Goal: Task Accomplishment & Management: Complete application form

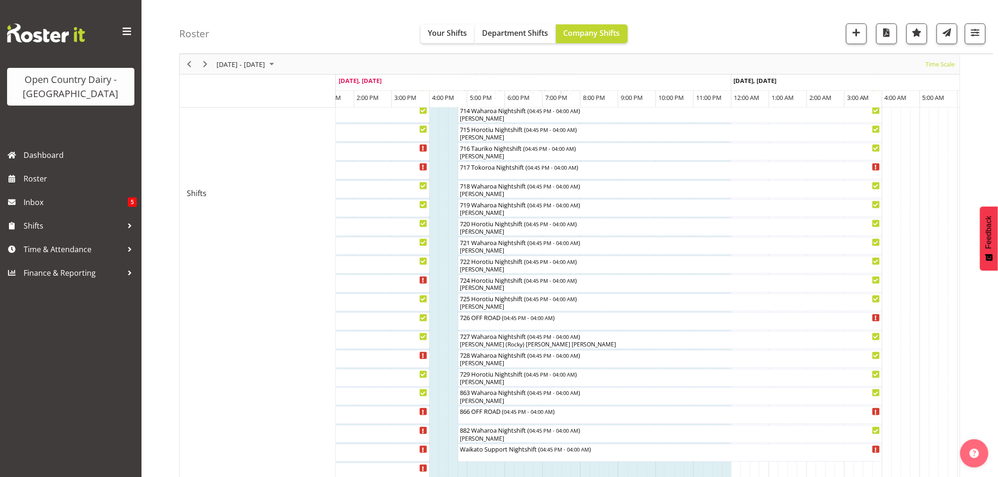
scroll to position [524, 0]
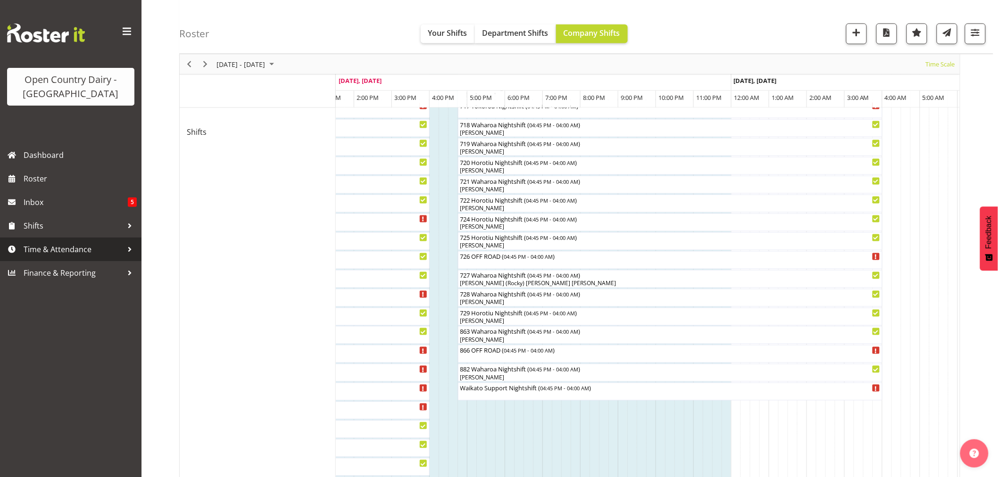
click at [90, 250] on span "Time & Attendance" at bounding box center [73, 249] width 99 height 14
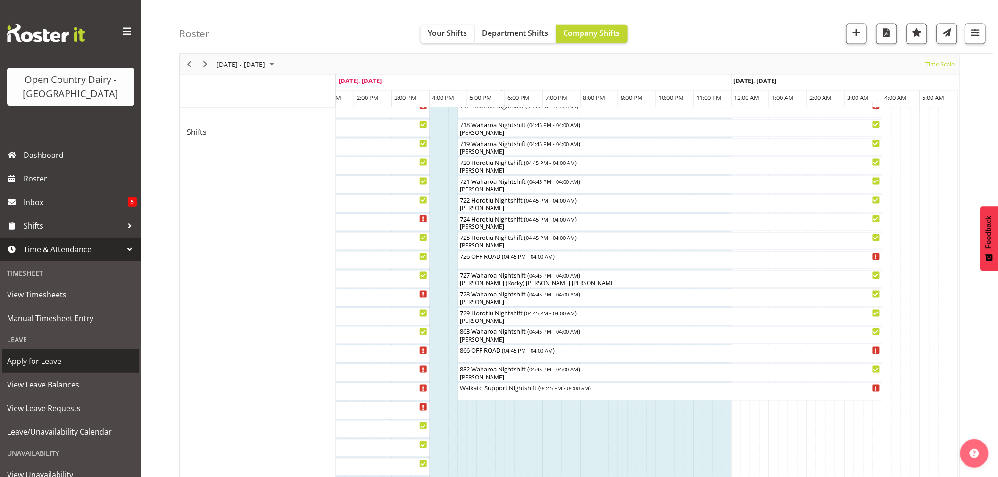
click at [47, 362] on span "Apply for Leave" at bounding box center [70, 361] width 127 height 14
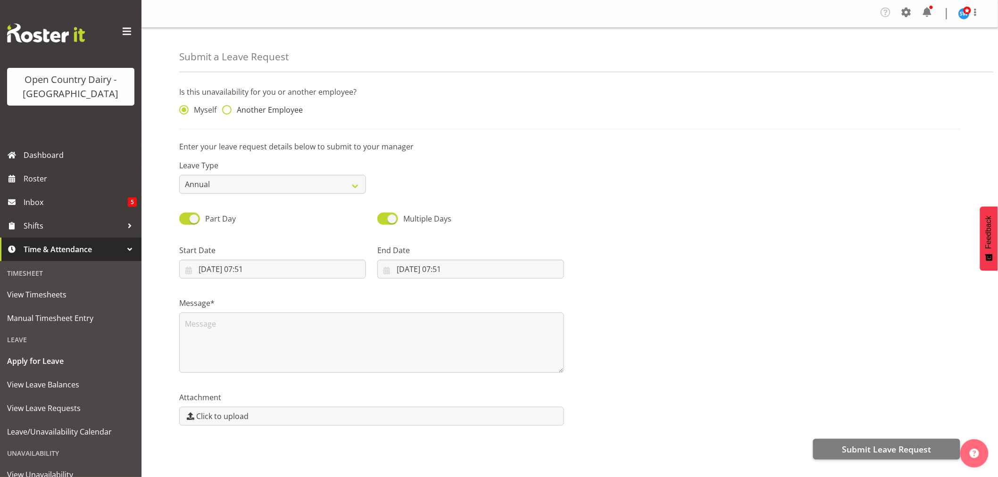
click at [226, 107] on span at bounding box center [226, 109] width 9 height 9
click at [226, 107] on input "Another Employee" at bounding box center [225, 110] width 6 height 6
radio input "true"
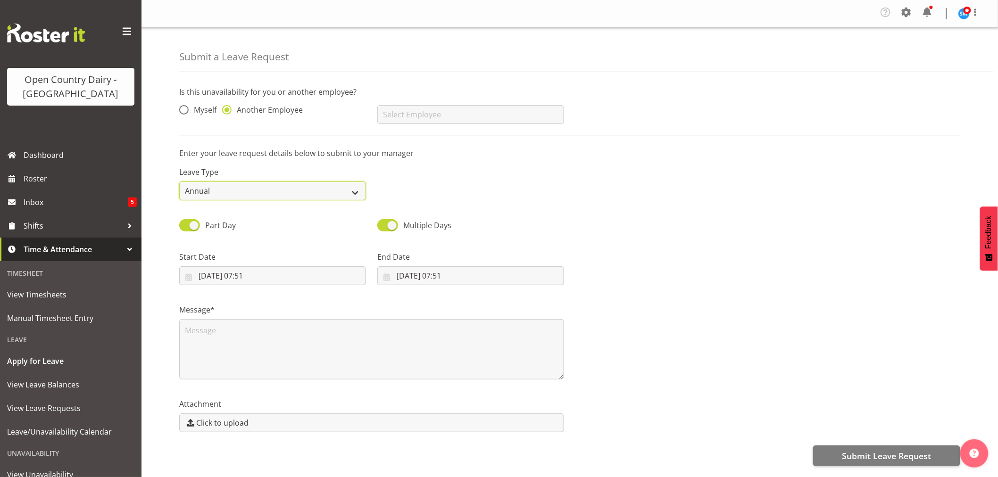
click at [280, 191] on select "Annual Sick Leave Without Pay Bereavement Domestic Violence Parental Jury Servi…" at bounding box center [272, 190] width 187 height 19
select select "Sick"
click at [179, 181] on select "Annual Sick Leave Without Pay Bereavement Domestic Violence Parental Jury Servi…" at bounding box center [272, 190] width 187 height 19
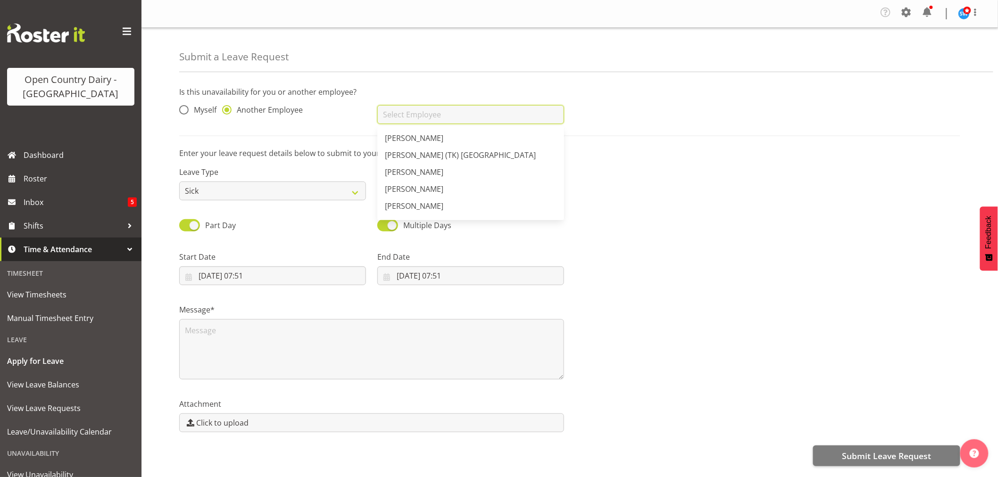
click at [430, 109] on input "text" at bounding box center [470, 114] width 187 height 19
click at [411, 153] on span "[PERSON_NAME]" at bounding box center [414, 155] width 58 height 10
type input "[PERSON_NAME]"
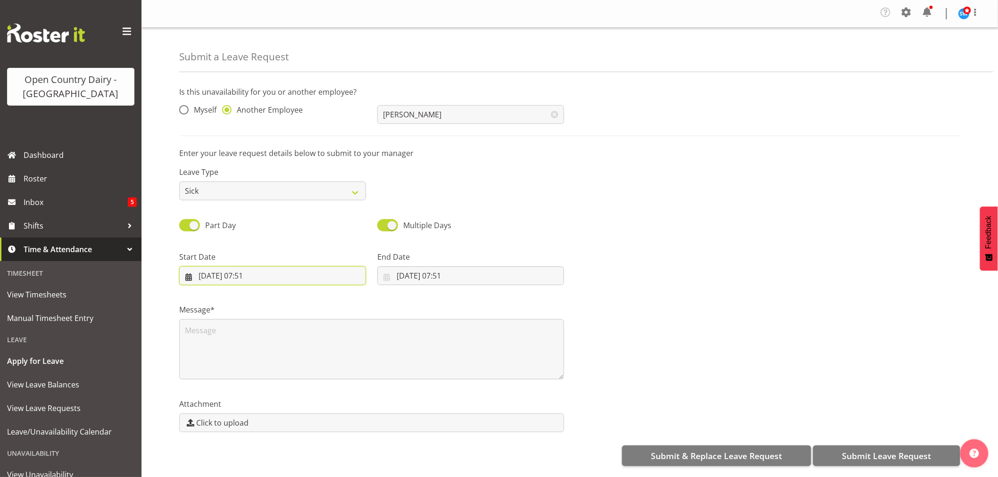
click at [254, 274] on input "02/09/2025, 07:51" at bounding box center [272, 275] width 187 height 19
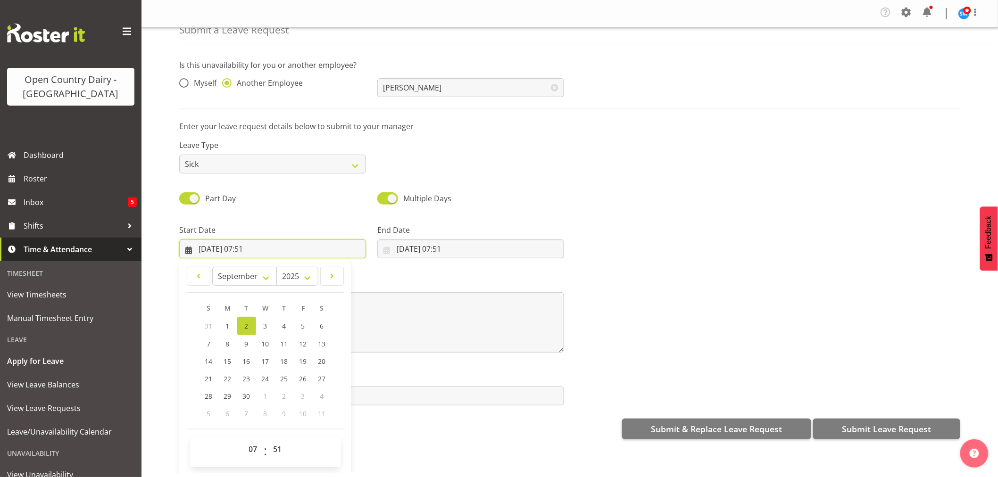
scroll to position [4, 0]
click at [252, 448] on select "00 01 02 03 04 05 06 07 08 09 10 11 12 13 14 15 16 17 18 19 20 21 22 23" at bounding box center [254, 449] width 21 height 19
select select "16"
click at [244, 440] on select "00 01 02 03 04 05 06 07 08 09 10 11 12 13 14 15 16 17 18 19 20 21 22 23" at bounding box center [254, 449] width 21 height 19
type input "02/09/2025, 16:51"
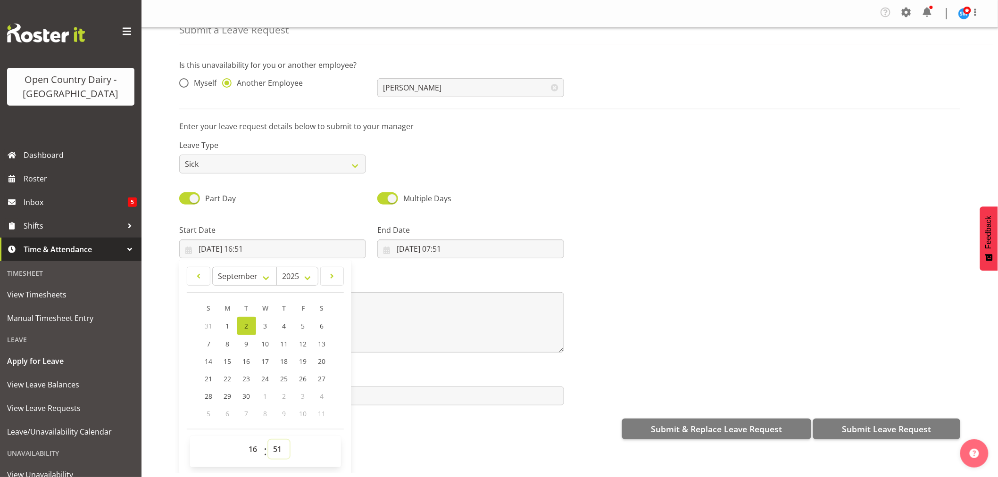
drag, startPoint x: 273, startPoint y: 445, endPoint x: 275, endPoint y: 439, distance: 5.5
click at [273, 445] on select "00 01 02 03 04 05 06 07 08 09 10 11 12 13 14 15 16 17 18 19 20 21 22 23 24 25 2…" at bounding box center [278, 449] width 21 height 19
select select "45"
click at [268, 440] on select "00 01 02 03 04 05 06 07 08 09 10 11 12 13 14 15 16 17 18 19 20 21 22 23 24 25 2…" at bounding box center [278, 449] width 21 height 19
type input "02/09/2025, 16:45"
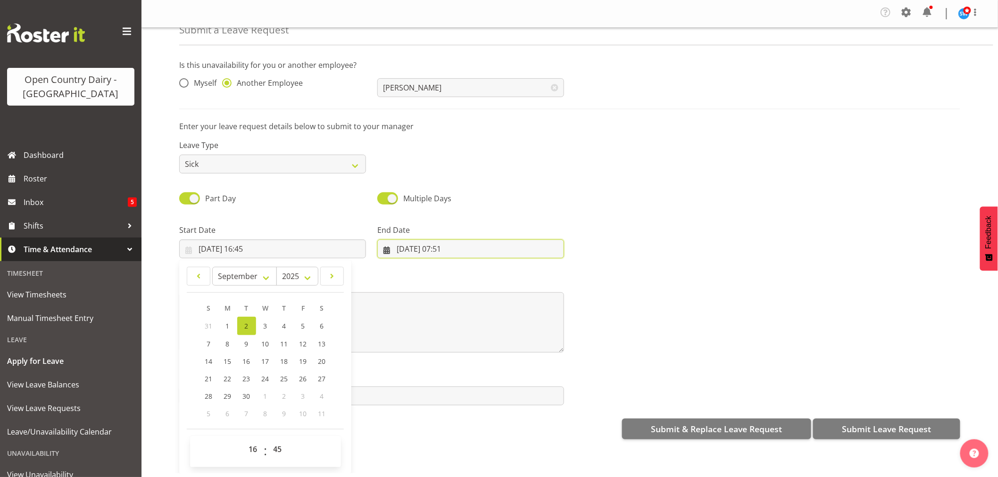
click at [404, 245] on input "02/09/2025, 07:51" at bounding box center [470, 248] width 187 height 19
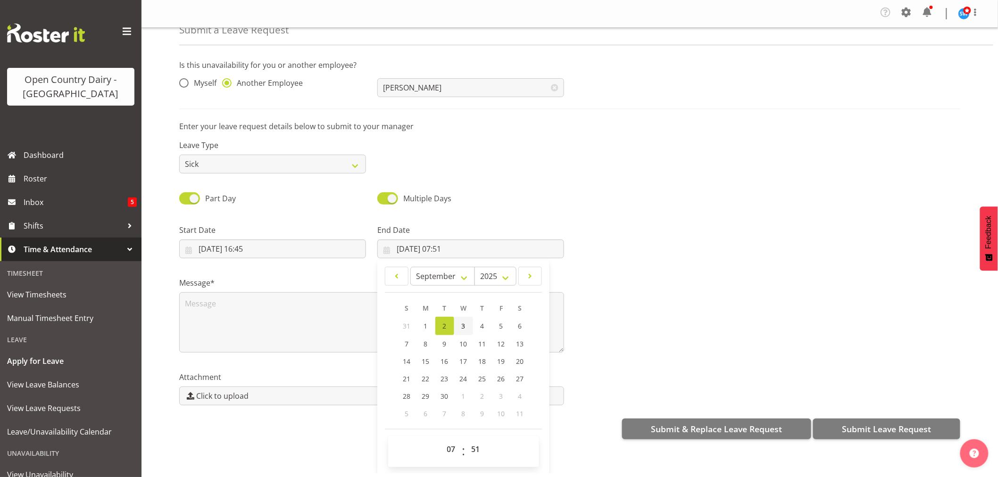
click at [462, 325] on span "3" at bounding box center [464, 326] width 4 height 9
type input "03/09/2025, 07:51"
click at [447, 445] on select "00 01 02 03 04 05 06 07 08 09 10 11 12 13 14 15 16 17 18 19 20 21 22 23" at bounding box center [452, 449] width 21 height 19
select select "4"
click at [442, 440] on select "00 01 02 03 04 05 06 07 08 09 10 11 12 13 14 15 16 17 18 19 20 21 22 23" at bounding box center [452, 449] width 21 height 19
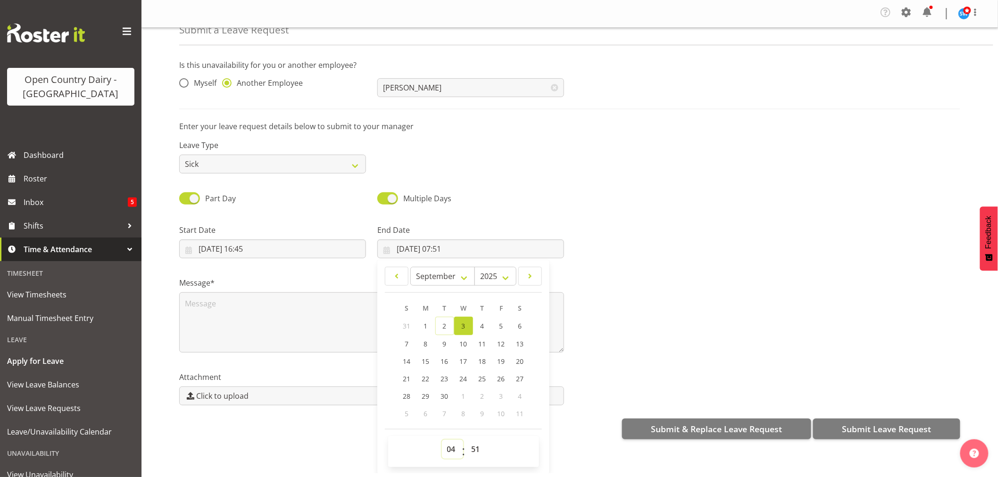
type input "03/09/2025, 04:51"
drag, startPoint x: 471, startPoint y: 444, endPoint x: 471, endPoint y: 437, distance: 6.6
click at [471, 444] on select "00 01 02 03 04 05 06 07 08 09 10 11 12 13 14 15 16 17 18 19 20 21 22 23 24 25 2…" at bounding box center [476, 449] width 21 height 19
select select "0"
click at [466, 440] on select "00 01 02 03 04 05 06 07 08 09 10 11 12 13 14 15 16 17 18 19 20 21 22 23 24 25 2…" at bounding box center [476, 449] width 21 height 19
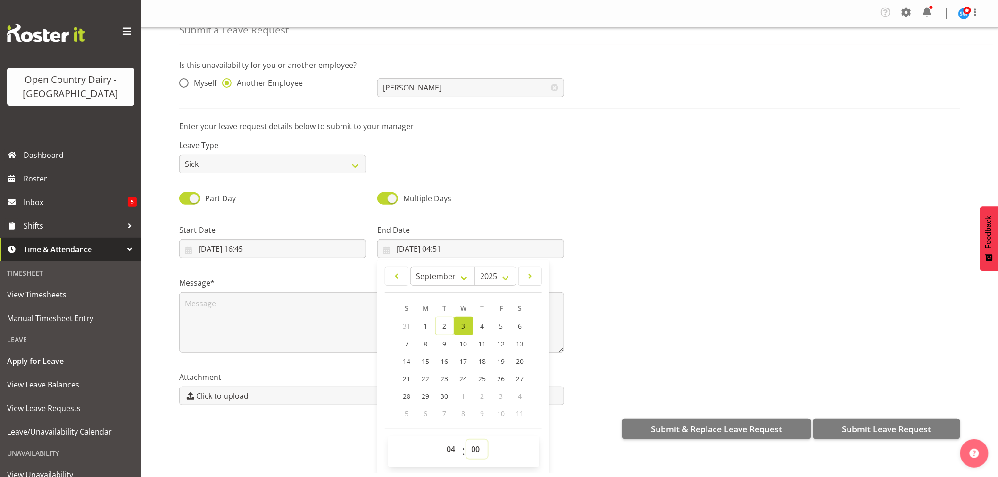
type input "03/09/2025, 04:00"
click at [244, 298] on textarea at bounding box center [371, 322] width 385 height 60
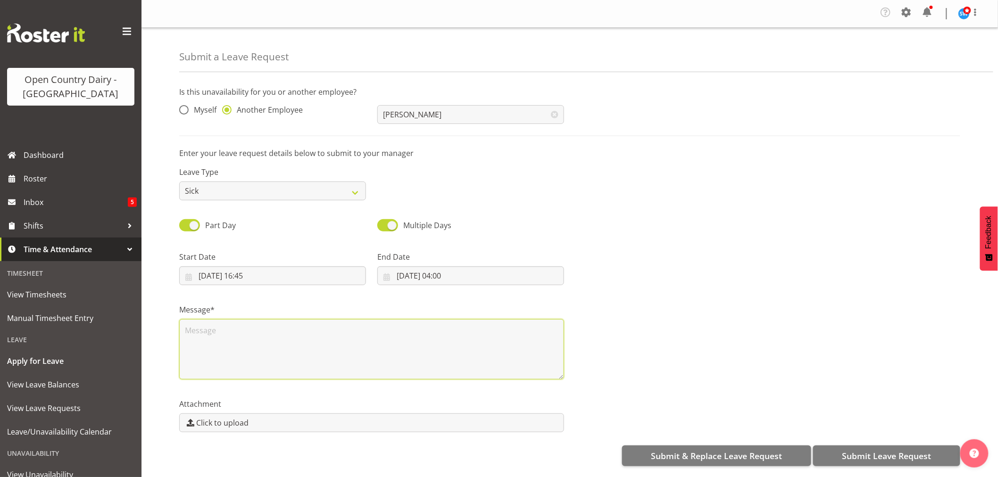
scroll to position [0, 0]
type textarea "sick"
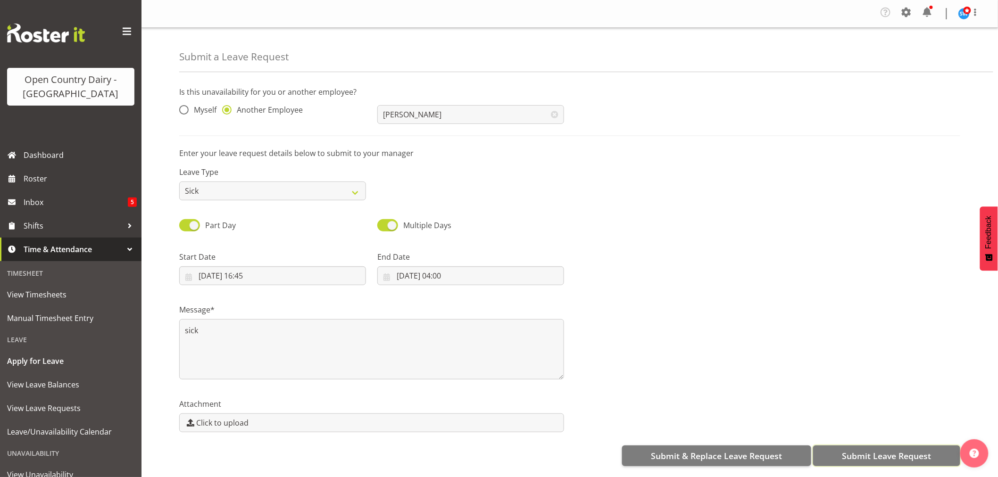
click at [896, 450] on span "Submit Leave Request" at bounding box center [885, 456] width 89 height 12
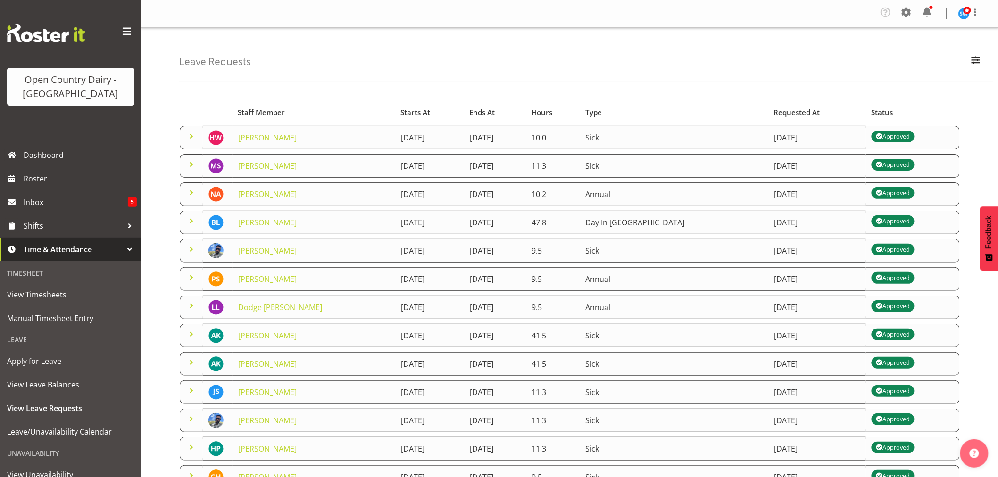
click at [190, 134] on span at bounding box center [191, 136] width 11 height 11
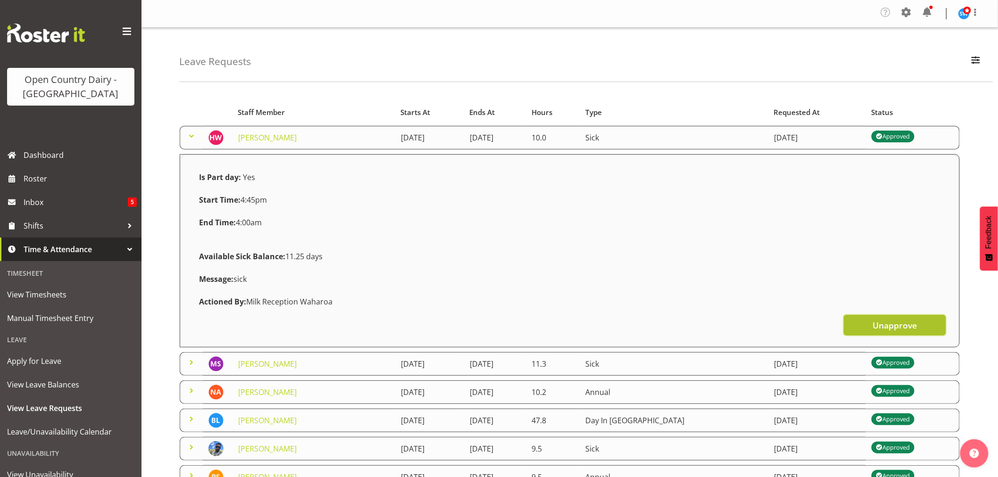
click at [880, 329] on span "Unapprove" at bounding box center [894, 325] width 44 height 12
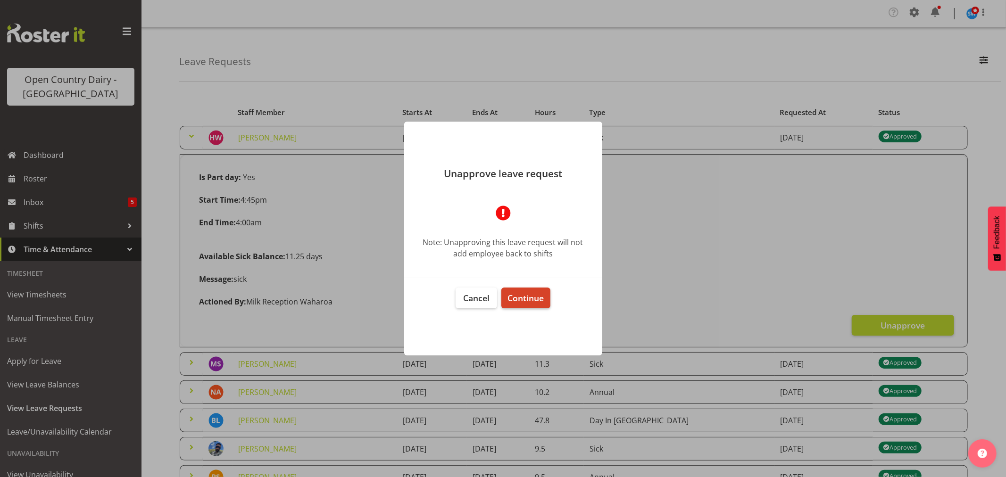
click at [525, 303] on span "Continue" at bounding box center [525, 297] width 36 height 11
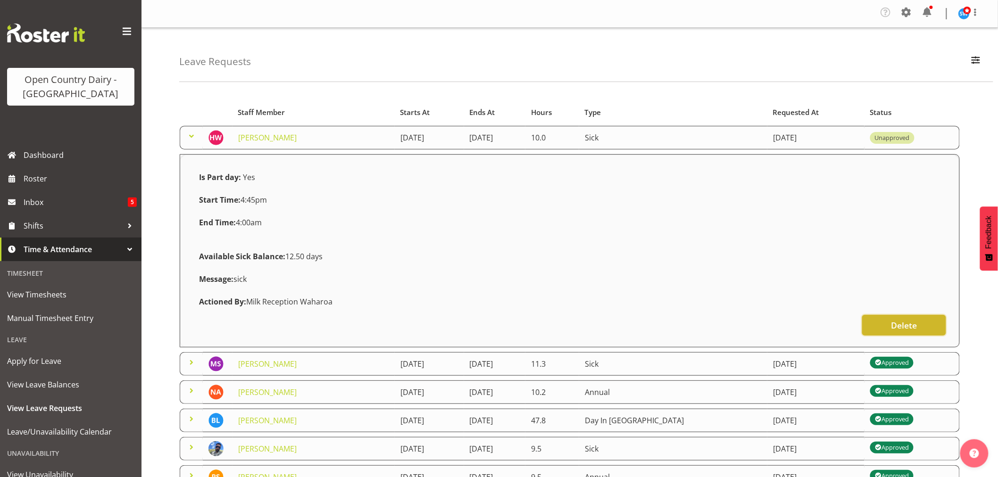
click at [929, 331] on button "Delete" at bounding box center [904, 325] width 84 height 21
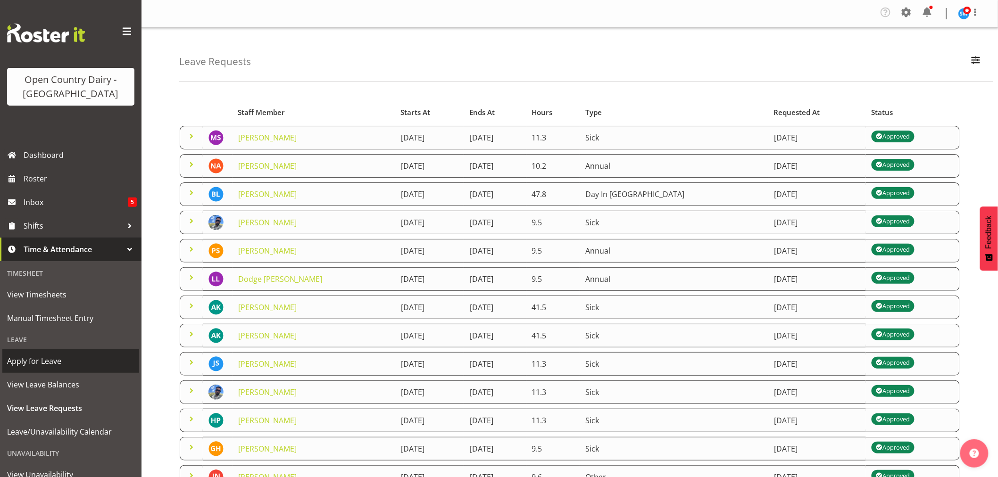
click at [32, 364] on span "Apply for Leave" at bounding box center [70, 361] width 127 height 14
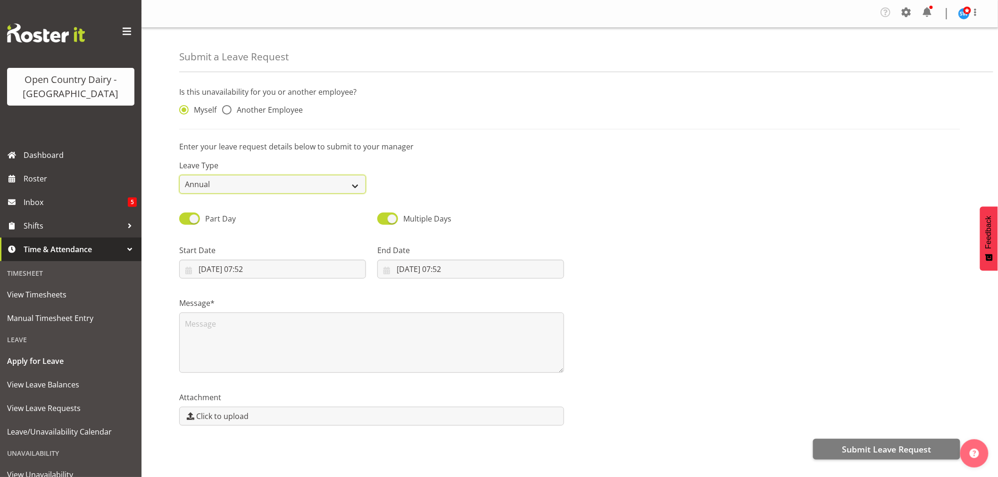
click at [280, 187] on select "Annual Sick Leave Without Pay Bereavement Domestic Violence Parental Jury Servi…" at bounding box center [272, 184] width 187 height 19
select select "Sick"
click at [179, 175] on select "Annual Sick Leave Without Pay Bereavement Domestic Violence Parental Jury Servi…" at bounding box center [272, 184] width 187 height 19
click at [227, 109] on span at bounding box center [226, 109] width 9 height 9
click at [227, 109] on input "Another Employee" at bounding box center [225, 110] width 6 height 6
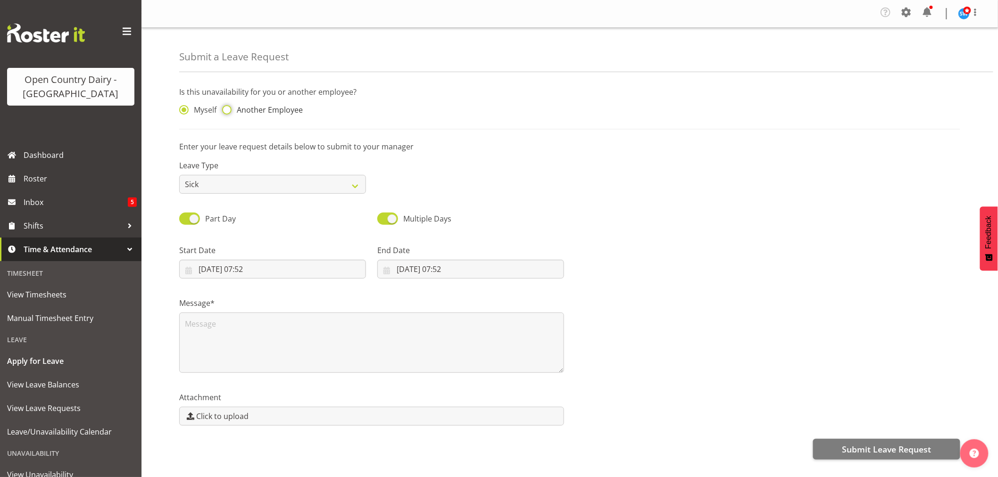
radio input "true"
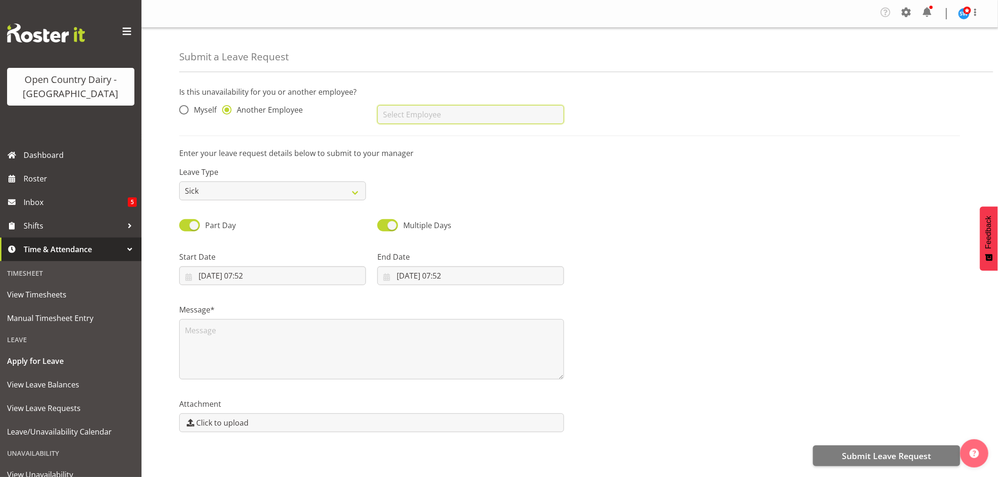
click at [428, 114] on input "text" at bounding box center [470, 114] width 187 height 19
click at [437, 157] on link "[PERSON_NAME]" at bounding box center [470, 155] width 187 height 17
type input "[PERSON_NAME]"
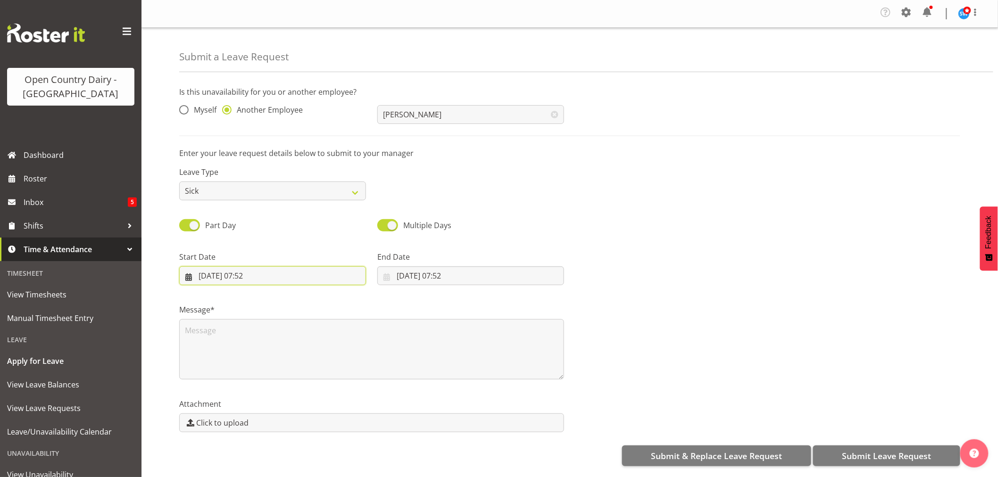
click at [265, 276] on input "02/09/2025, 07:52" at bounding box center [272, 275] width 187 height 19
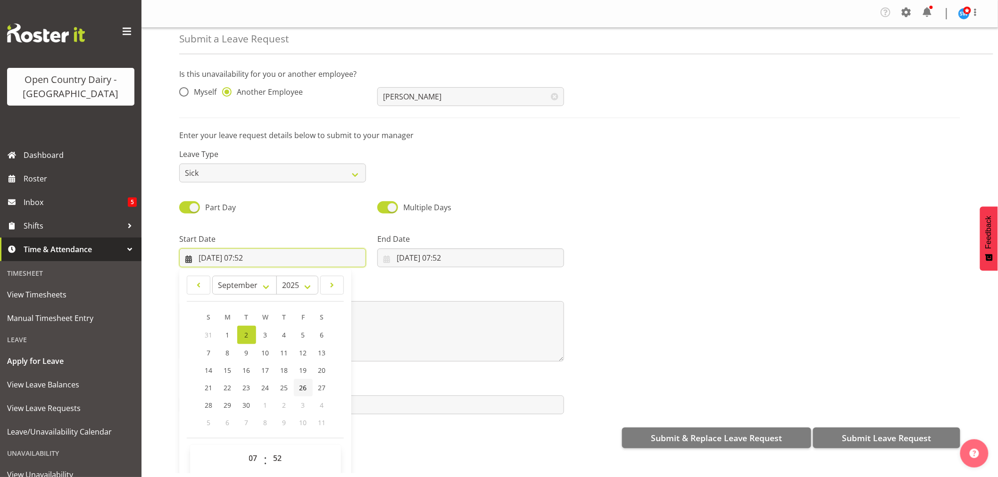
scroll to position [27, 0]
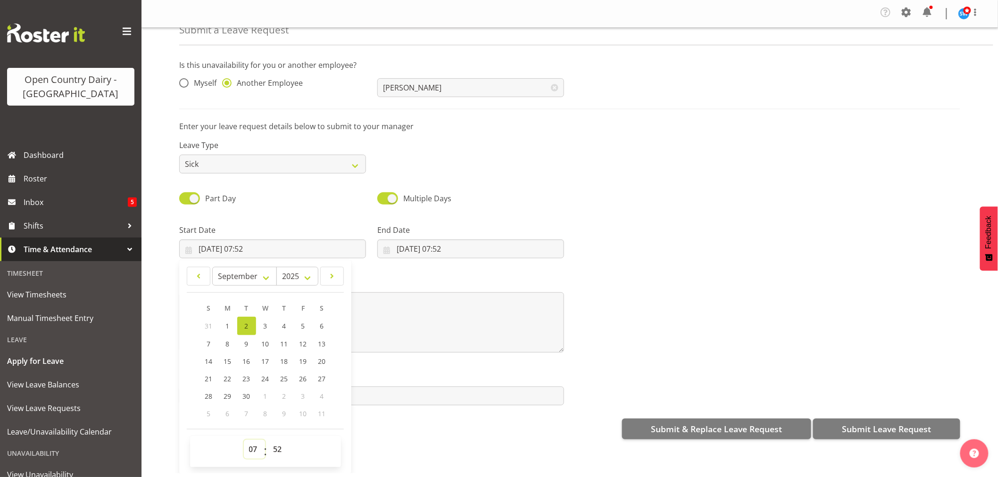
click at [256, 449] on select "00 01 02 03 04 05 06 07 08 09 10 11 12 13 14 15 16 17 18 19 20 21 22 23" at bounding box center [254, 449] width 21 height 19
select select "18"
click at [244, 440] on select "00 01 02 03 04 05 06 07 08 09 10 11 12 13 14 15 16 17 18 19 20 21 22 23" at bounding box center [254, 449] width 21 height 19
type input "02/09/2025, 18:52"
click at [275, 451] on select "00 01 02 03 04 05 06 07 08 09 10 11 12 13 14 15 16 17 18 19 20 21 22 23 24 25 2…" at bounding box center [278, 449] width 21 height 19
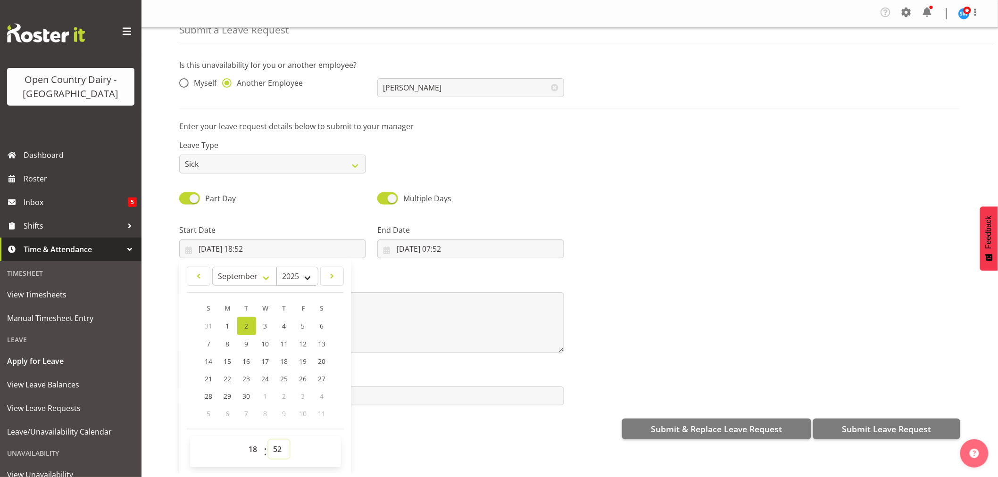
select select "0"
click at [268, 440] on select "00 01 02 03 04 05 06 07 08 09 10 11 12 13 14 15 16 17 18 19 20 21 22 23 24 25 2…" at bounding box center [278, 449] width 21 height 19
type input "[DATE] 18:00"
click at [437, 250] on input "02/09/2025, 07:52" at bounding box center [470, 248] width 187 height 19
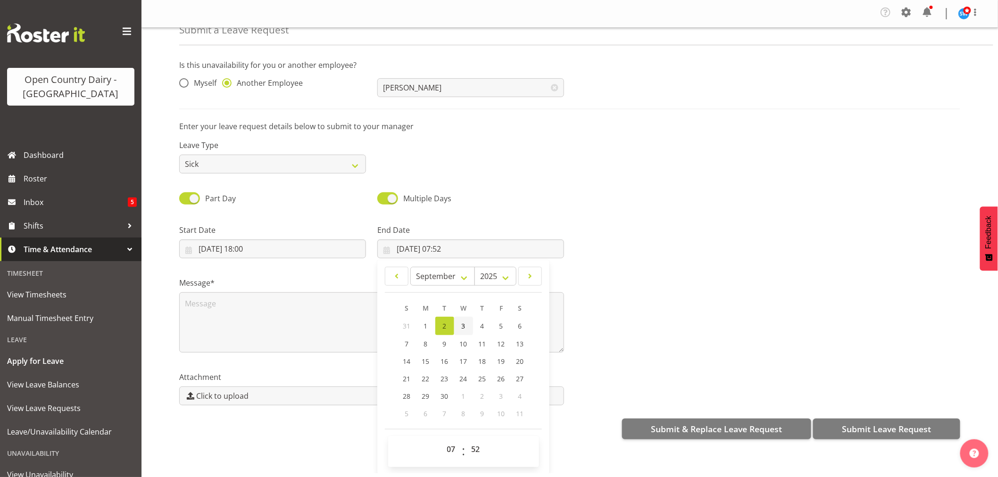
click at [458, 322] on link "3" at bounding box center [463, 326] width 19 height 18
type input "03/09/2025, 07:52"
click at [448, 451] on select "00 01 02 03 04 05 06 07 08 09 10 11 12 13 14 15 16 17 18 19 20 21 22 23" at bounding box center [452, 449] width 21 height 19
select select "6"
click at [442, 440] on select "00 01 02 03 04 05 06 07 08 09 10 11 12 13 14 15 16 17 18 19 20 21 22 23" at bounding box center [452, 449] width 21 height 19
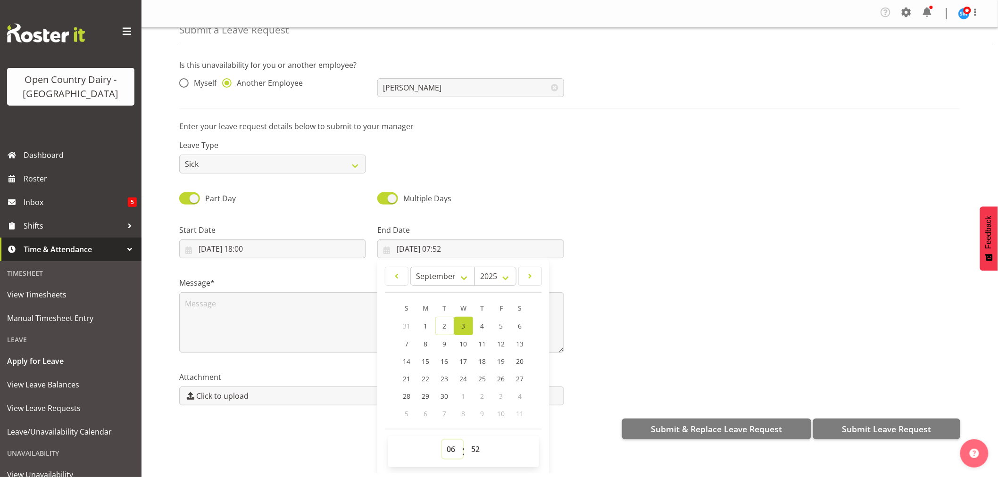
type input "03/09/2025, 06:52"
click at [474, 451] on select "00 01 02 03 04 05 06 07 08 09 10 11 12 13 14 15 16 17 18 19 20 21 22 23 24 25 2…" at bounding box center [476, 449] width 21 height 19
select select "0"
click at [466, 440] on select "00 01 02 03 04 05 06 07 08 09 10 11 12 13 14 15 16 17 18 19 20 21 22 23 24 25 2…" at bounding box center [476, 449] width 21 height 19
type input "[DATE] 06:00"
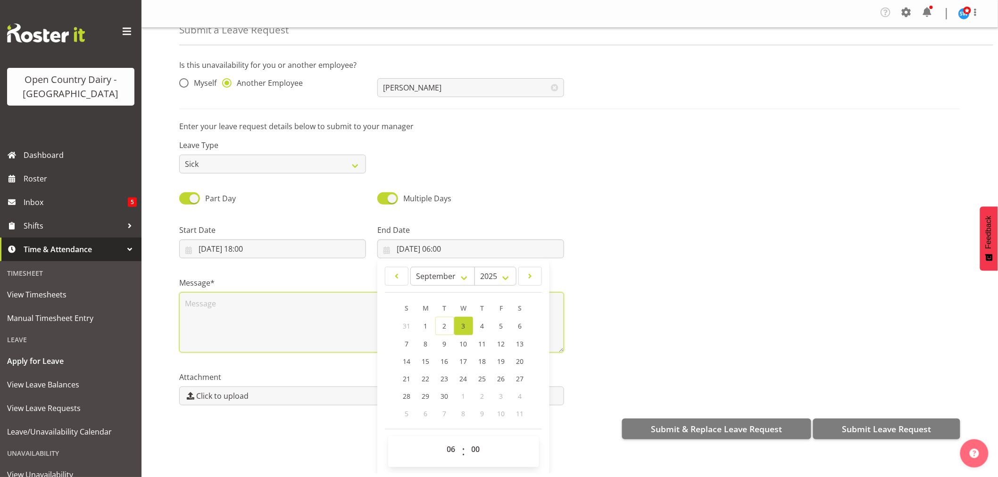
click at [262, 314] on textarea at bounding box center [371, 322] width 385 height 60
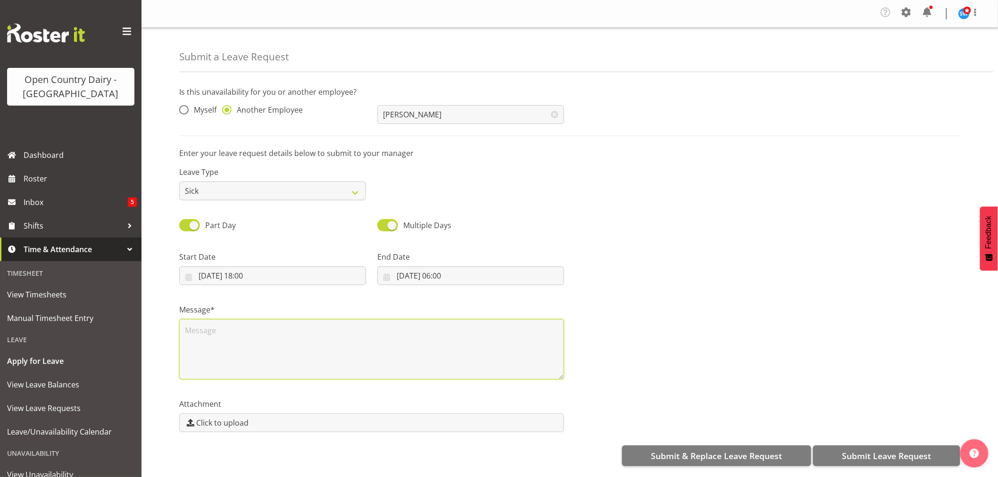
scroll to position [0, 0]
type textarea "sick"
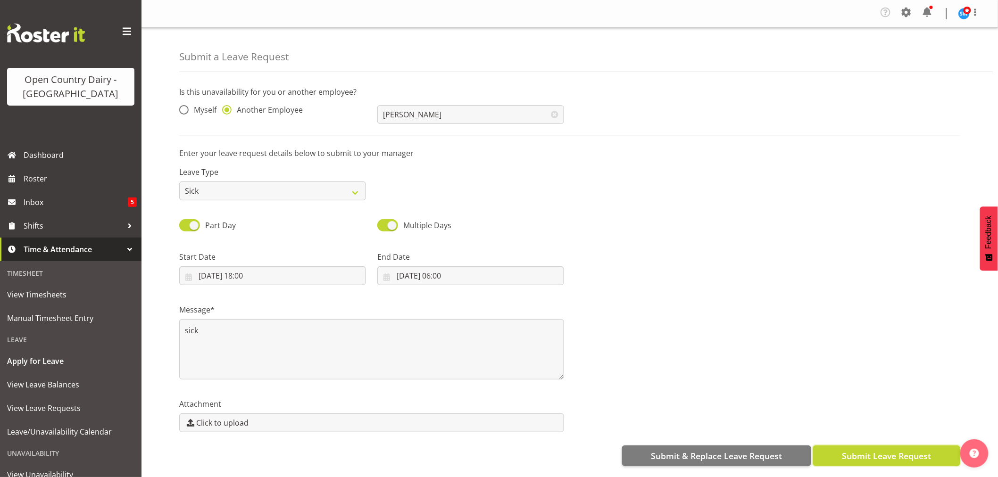
click at [889, 459] on span "Submit Leave Request" at bounding box center [885, 456] width 89 height 12
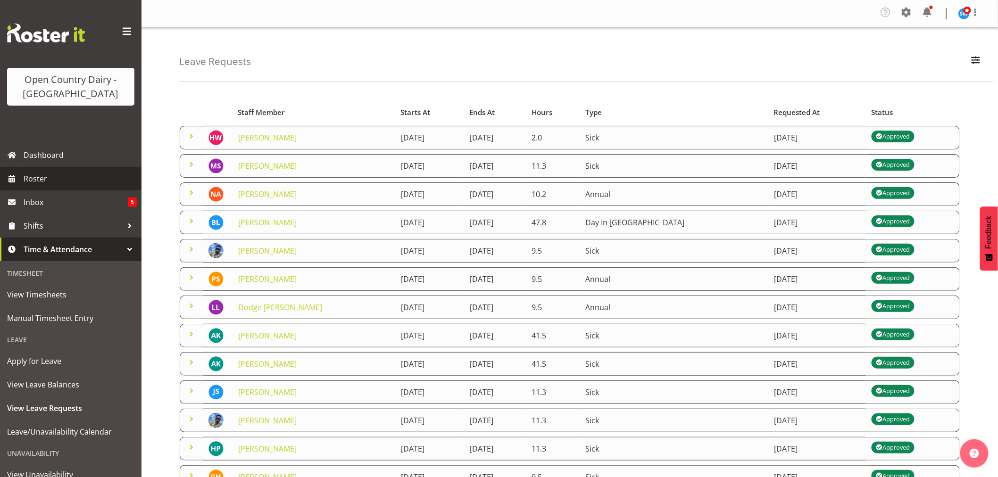
click at [45, 178] on span "Roster" at bounding box center [80, 179] width 113 height 14
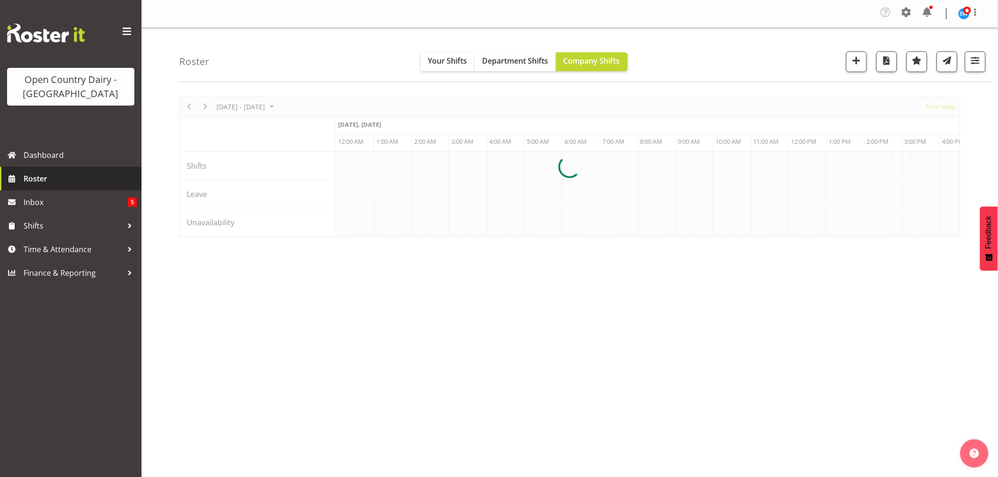
scroll to position [0, 905]
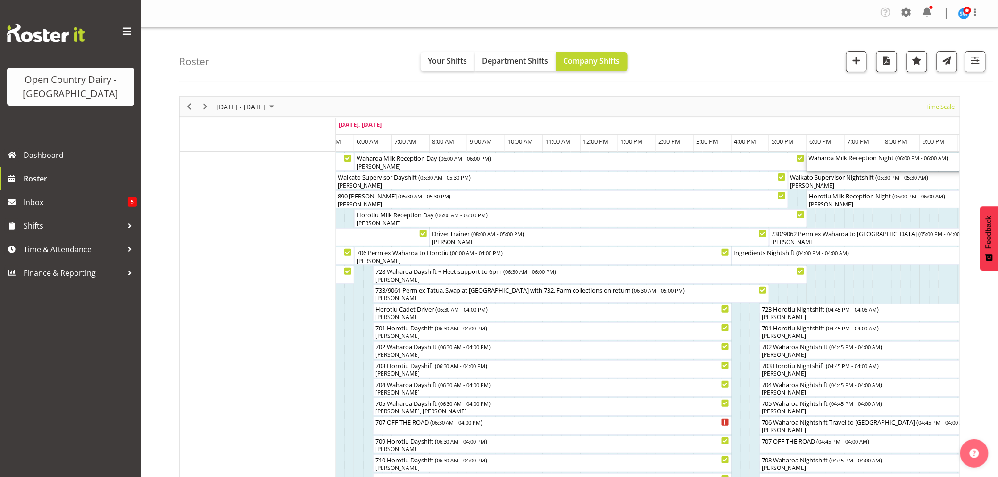
click at [0, 0] on div at bounding box center [0, 0] width 0 height 0
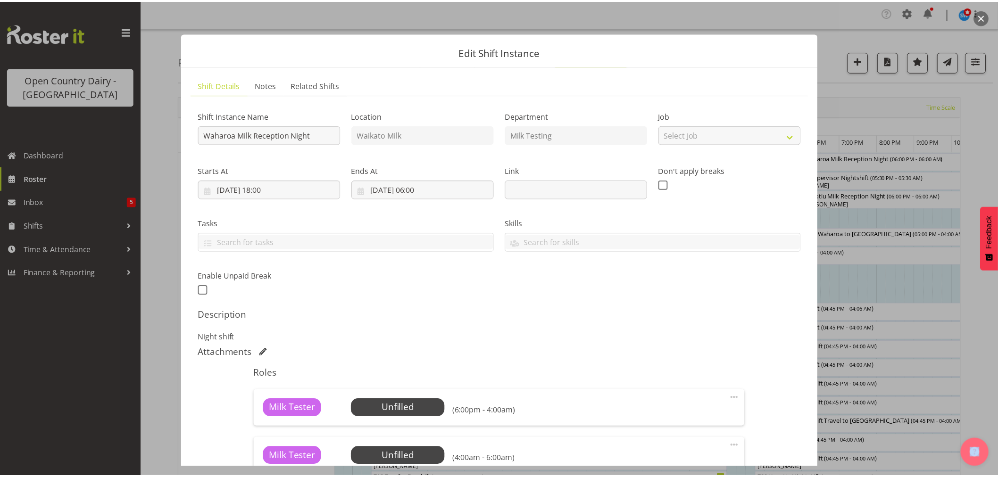
scroll to position [190, 0]
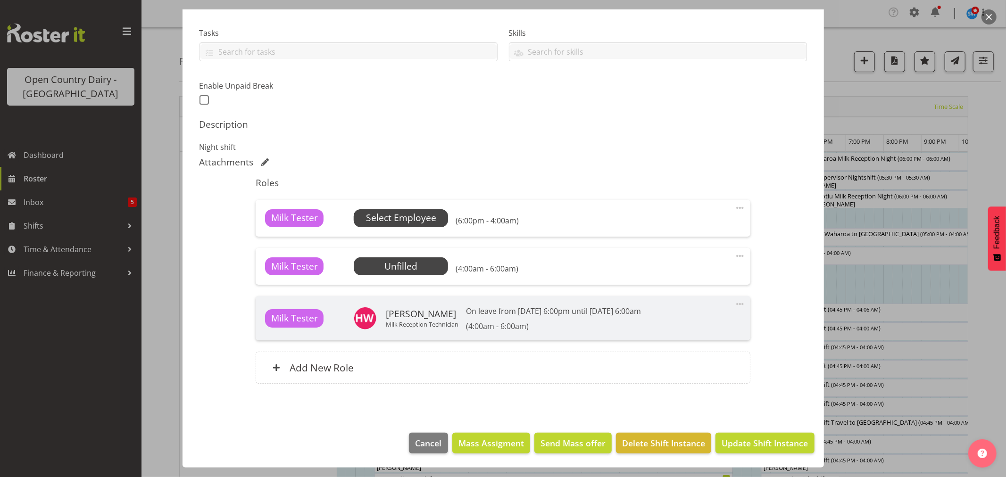
click at [411, 218] on span "Select Employee" at bounding box center [401, 218] width 70 height 14
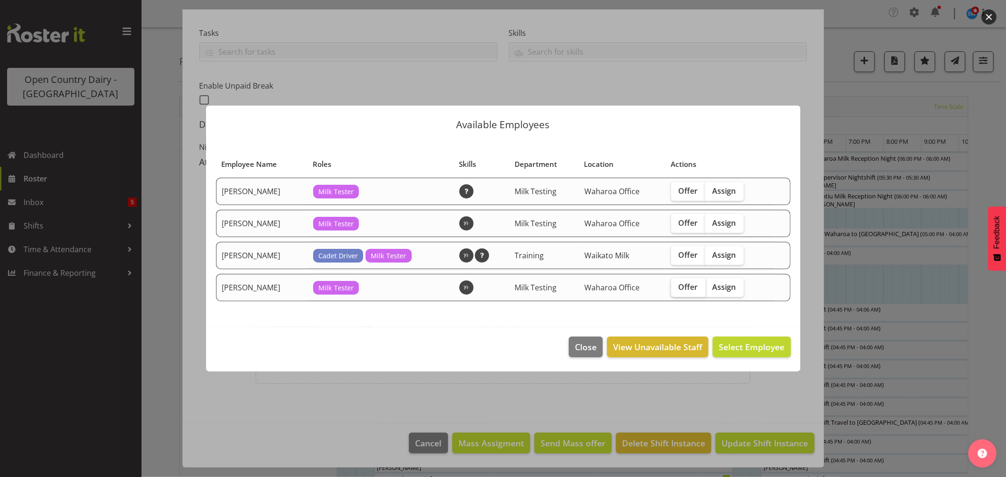
click at [683, 289] on span "Offer" at bounding box center [687, 286] width 19 height 9
click at [677, 289] on input "Offer" at bounding box center [674, 287] width 6 height 6
checkbox input "true"
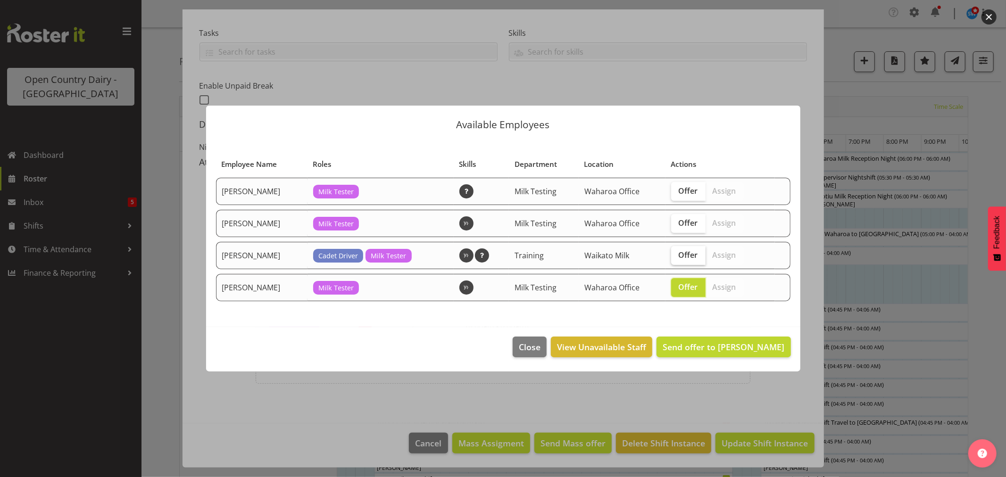
click at [686, 254] on span "Offer" at bounding box center [687, 254] width 19 height 9
click at [677, 254] on input "Offer" at bounding box center [674, 255] width 6 height 6
checkbox input "true"
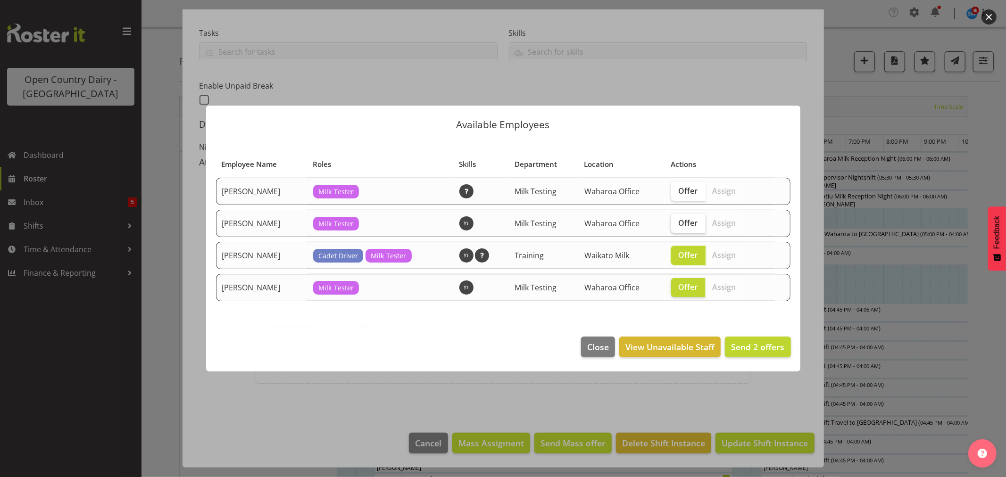
click at [688, 225] on span "Offer" at bounding box center [687, 222] width 19 height 9
click at [677, 225] on input "Offer" at bounding box center [674, 223] width 6 height 6
checkbox input "true"
click at [762, 351] on span "Send 3 offers" at bounding box center [757, 346] width 53 height 11
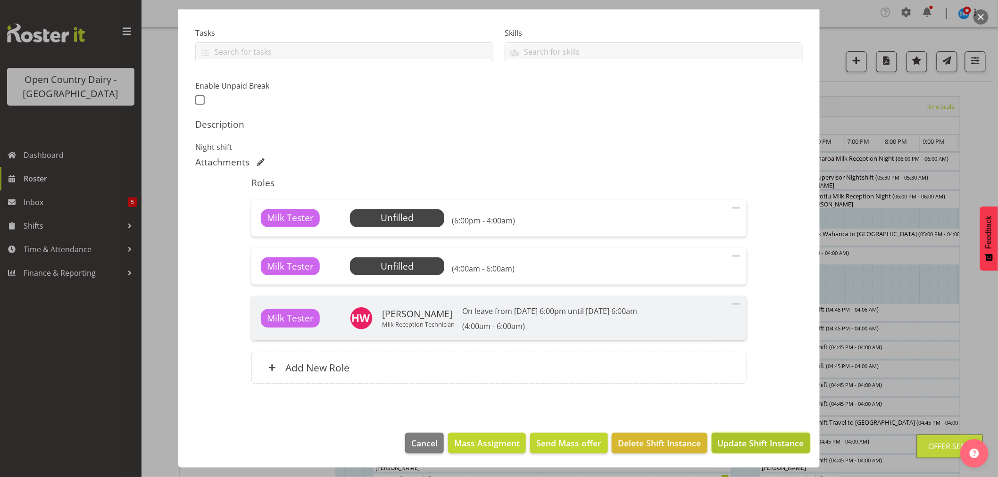
click at [752, 448] on span "Update Shift Instance" at bounding box center [761, 443] width 86 height 12
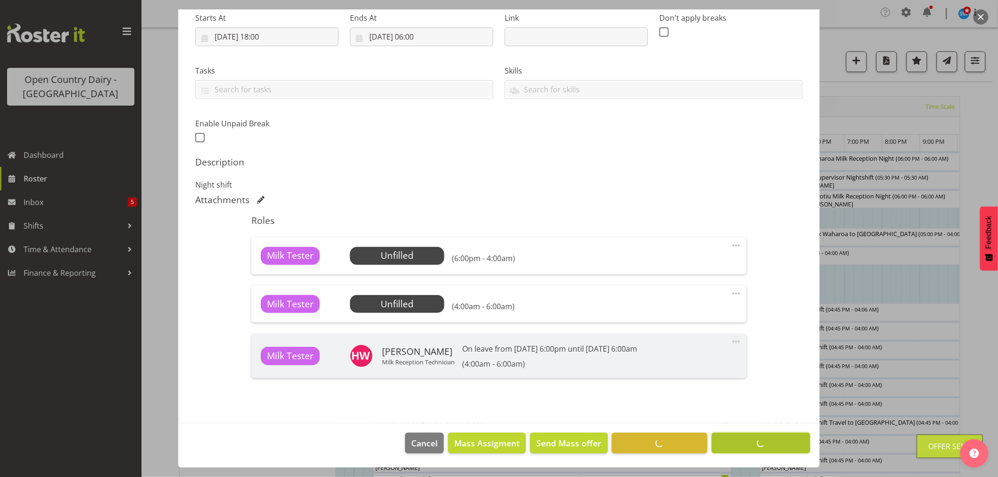
scroll to position [153, 0]
